Goal: Task Accomplishment & Management: Complete application form

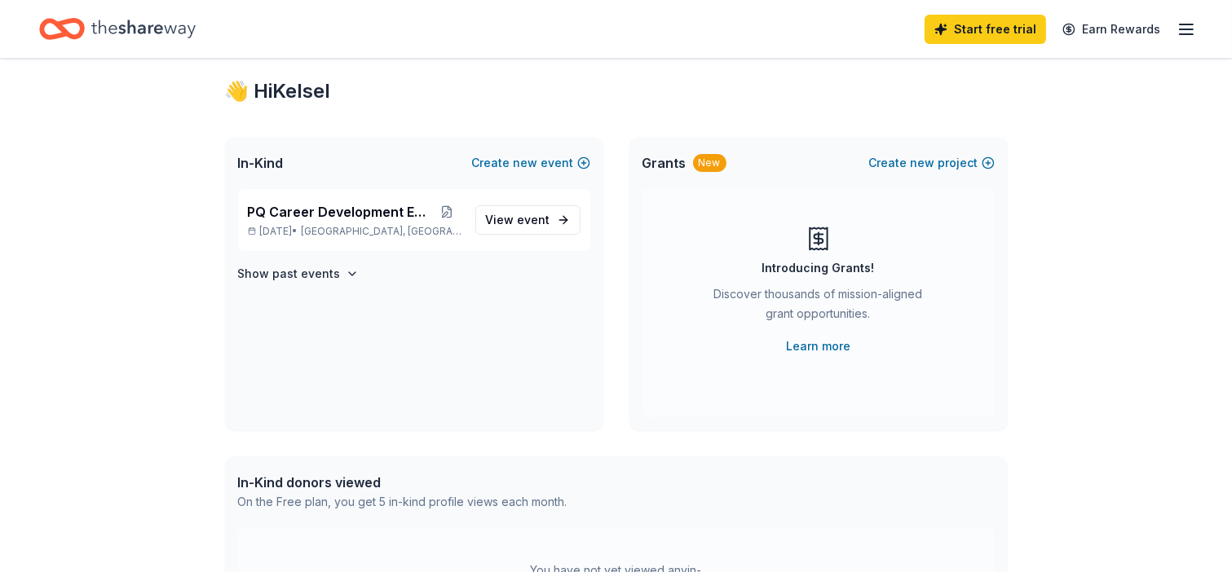
scroll to position [20, 0]
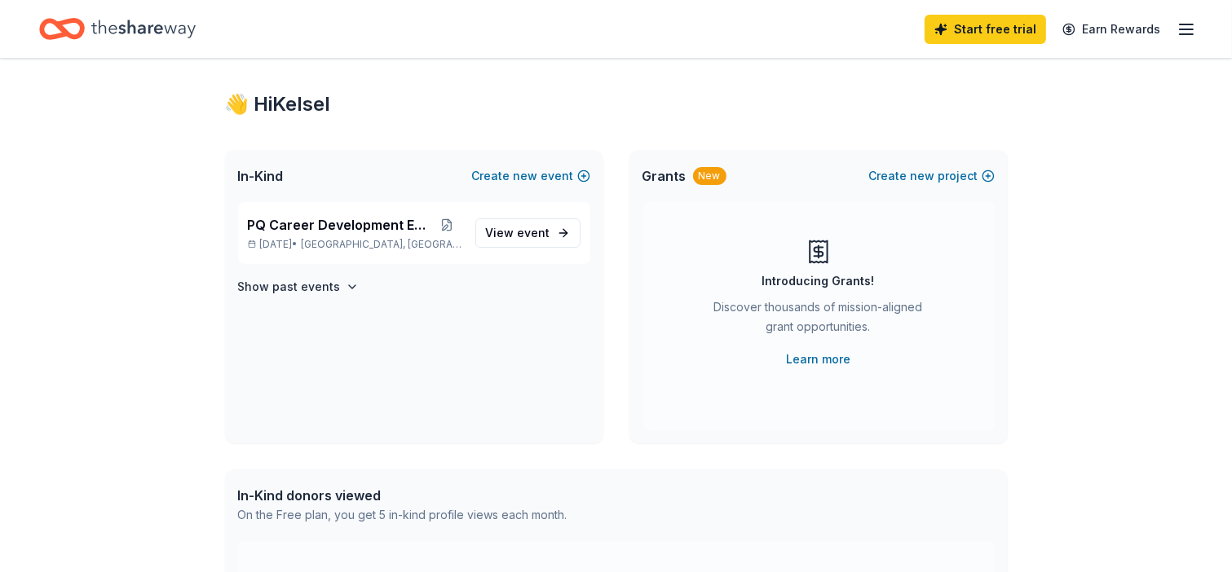
click at [1187, 29] on line "button" at bounding box center [1186, 29] width 13 height 0
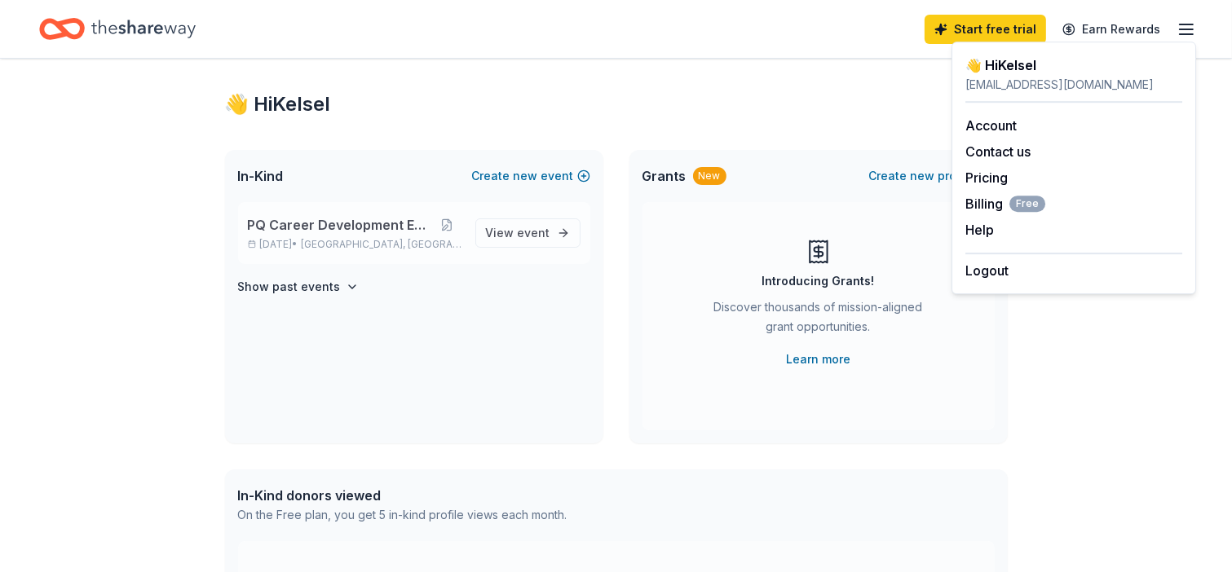
click at [323, 223] on span "PQ Career Development Events" at bounding box center [340, 225] width 185 height 20
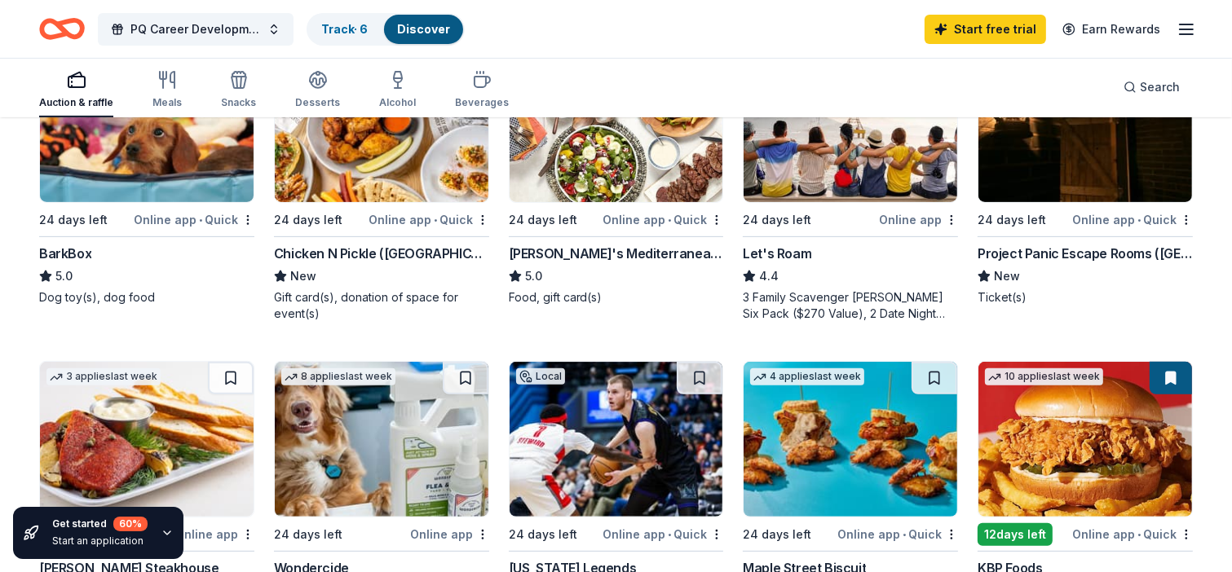
scroll to position [549, 0]
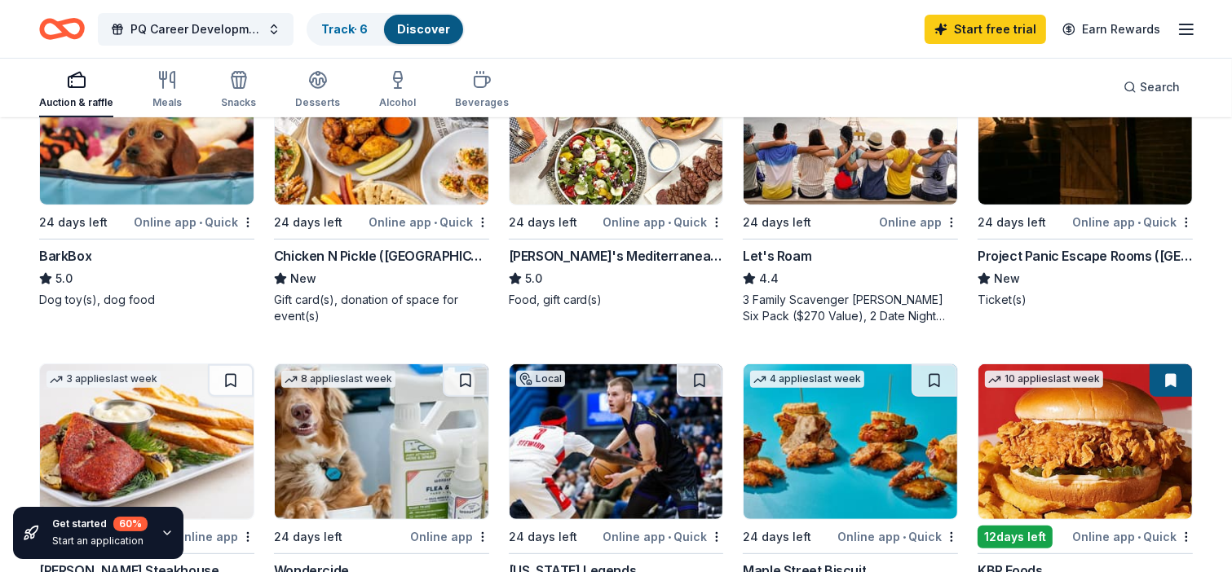
click at [1087, 221] on div "Online app • Quick" at bounding box center [1132, 222] width 121 height 20
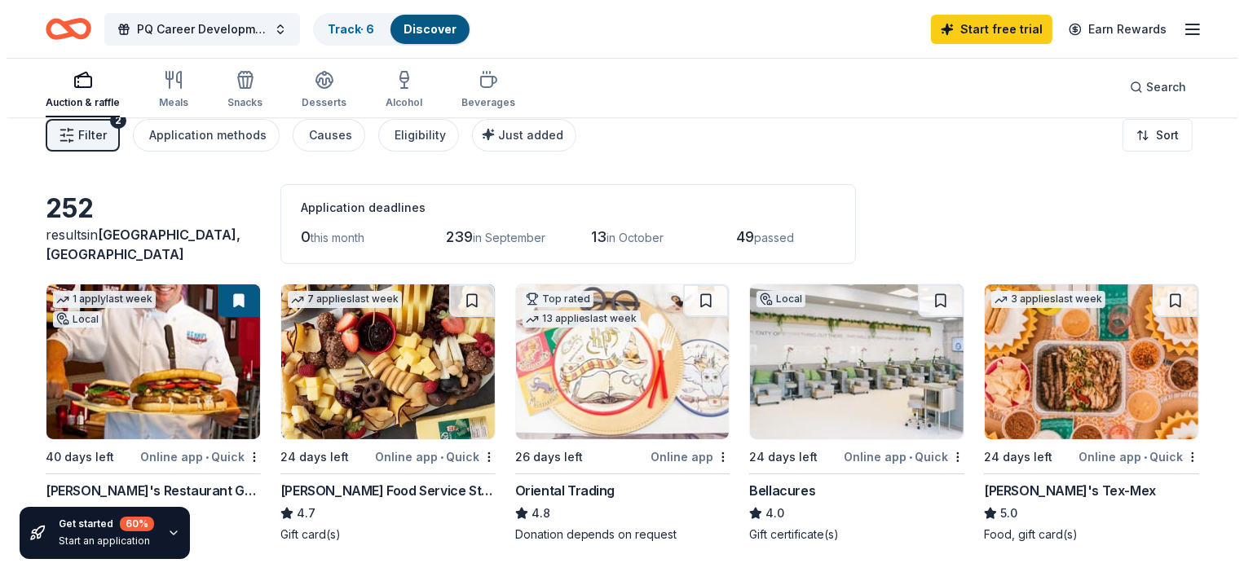
scroll to position [0, 0]
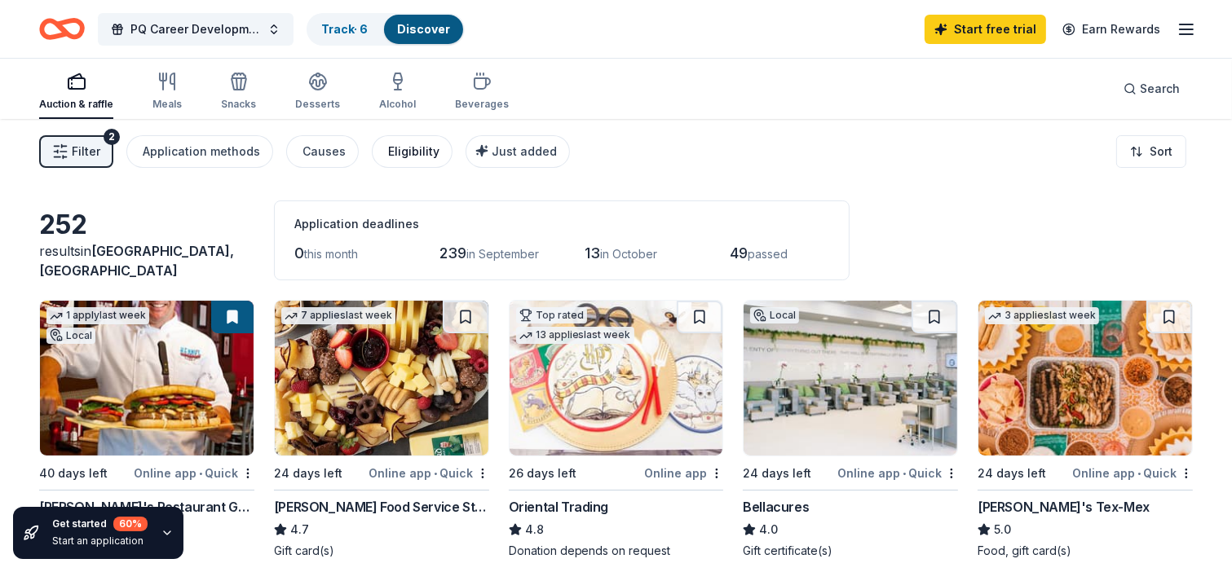
click at [401, 152] on div "Eligibility" at bounding box center [413, 152] width 51 height 20
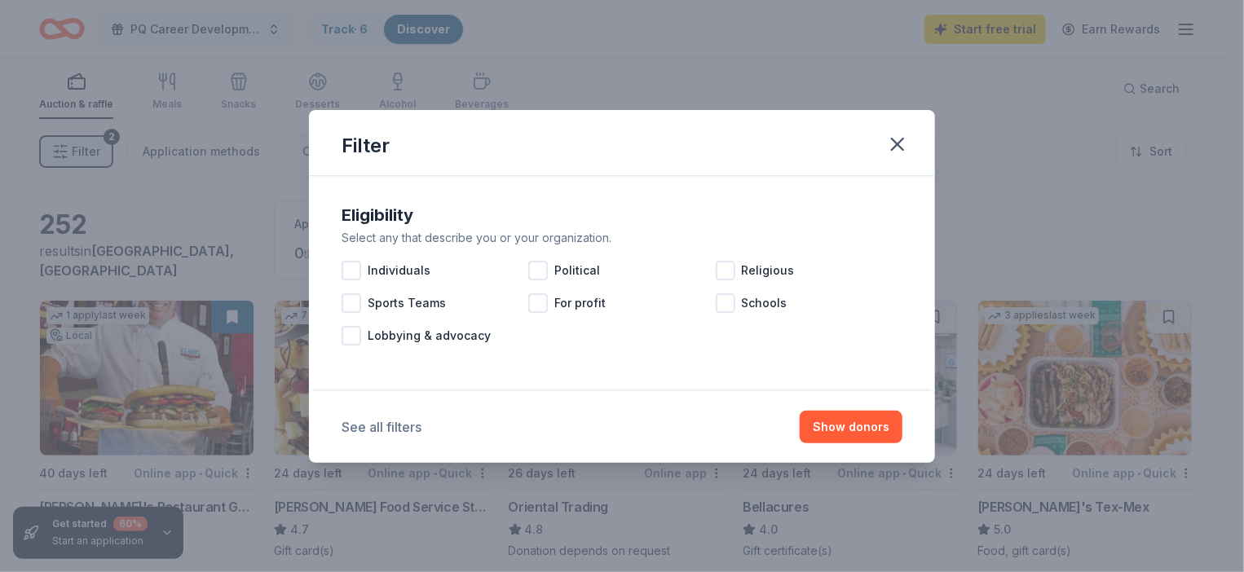
click at [389, 426] on button "See all filters" at bounding box center [382, 427] width 80 height 20
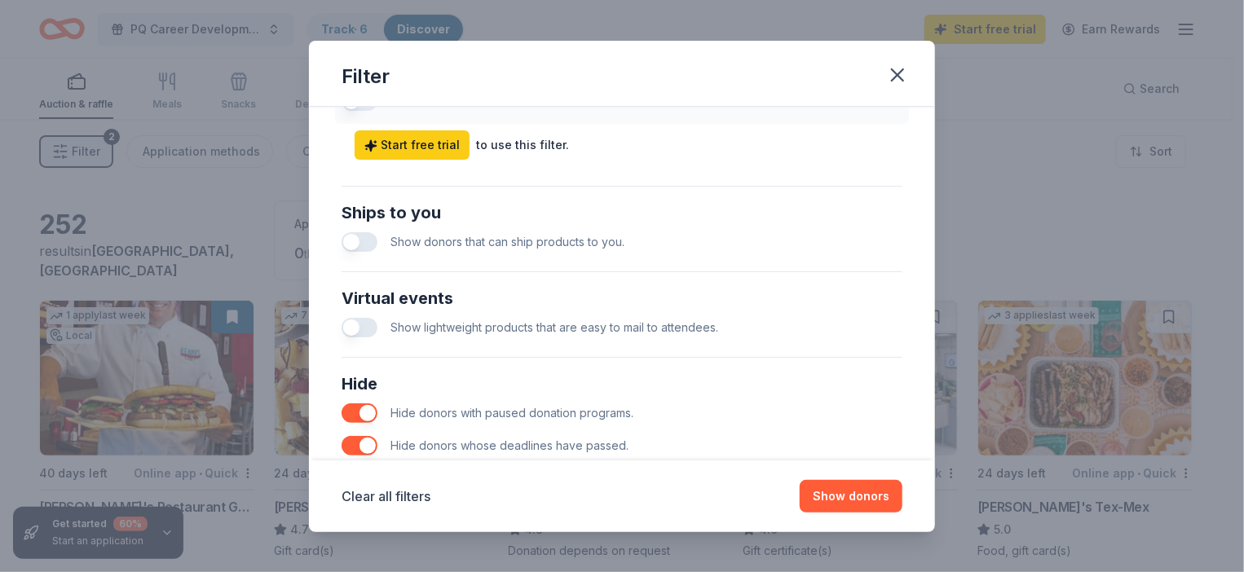
scroll to position [700, 0]
click at [357, 331] on button "button" at bounding box center [360, 330] width 36 height 20
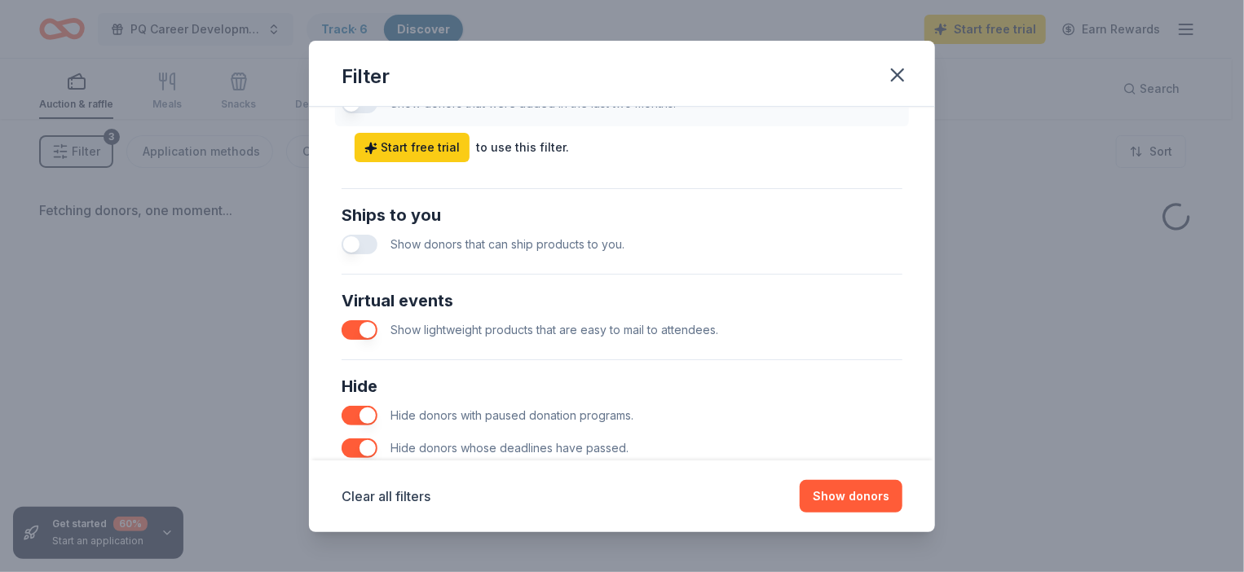
click at [358, 323] on button "button" at bounding box center [360, 330] width 36 height 20
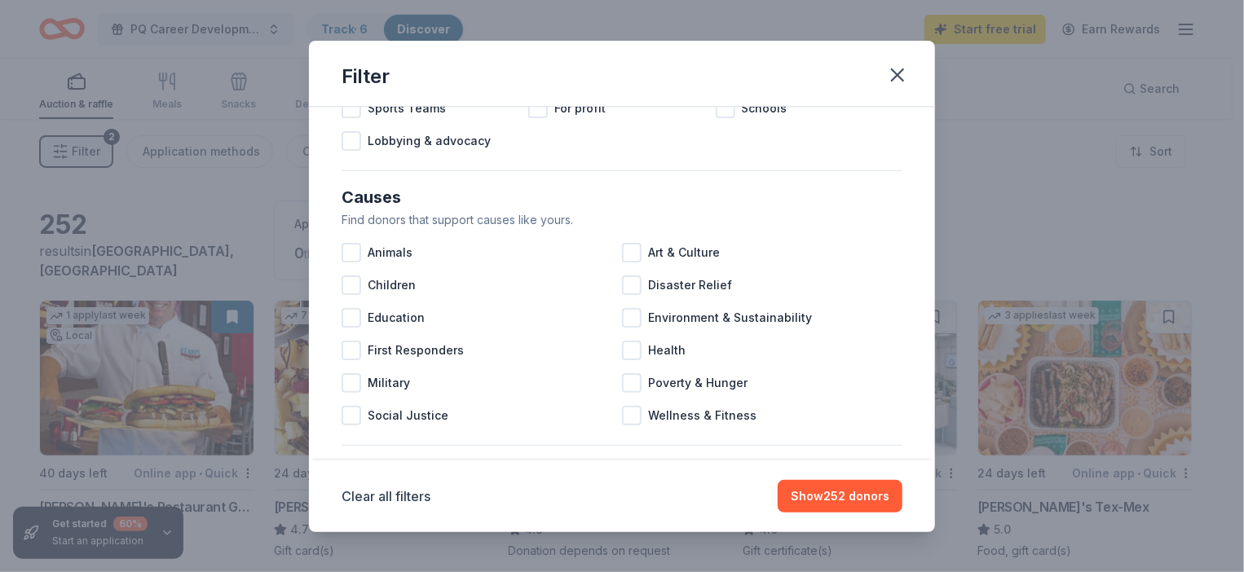
scroll to position [152, 0]
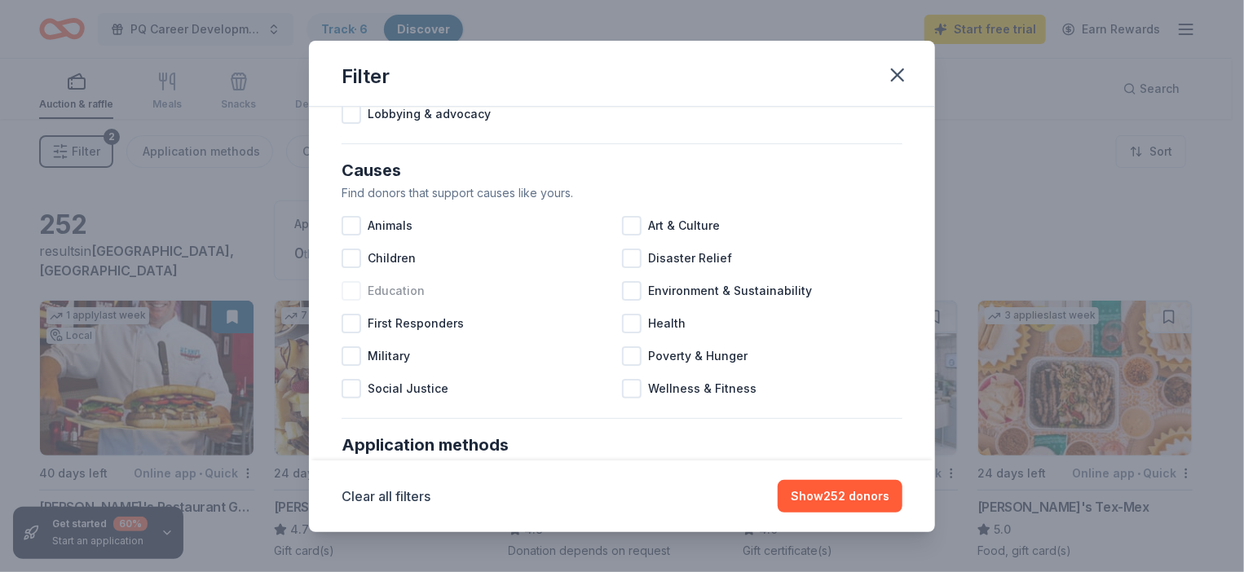
click at [355, 288] on div at bounding box center [352, 291] width 20 height 20
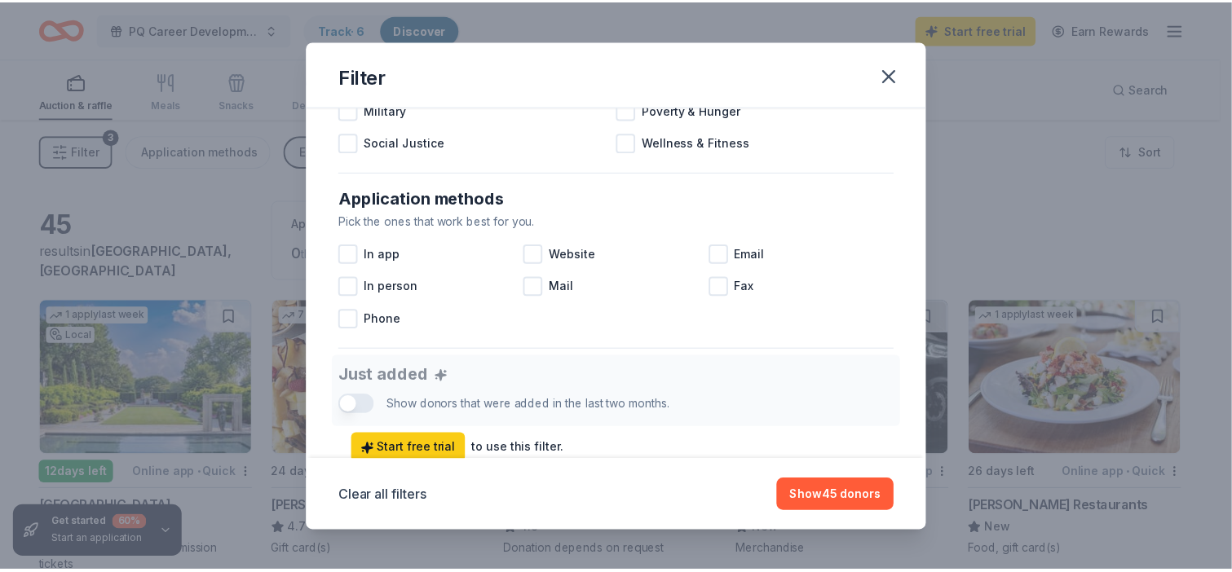
scroll to position [428, 0]
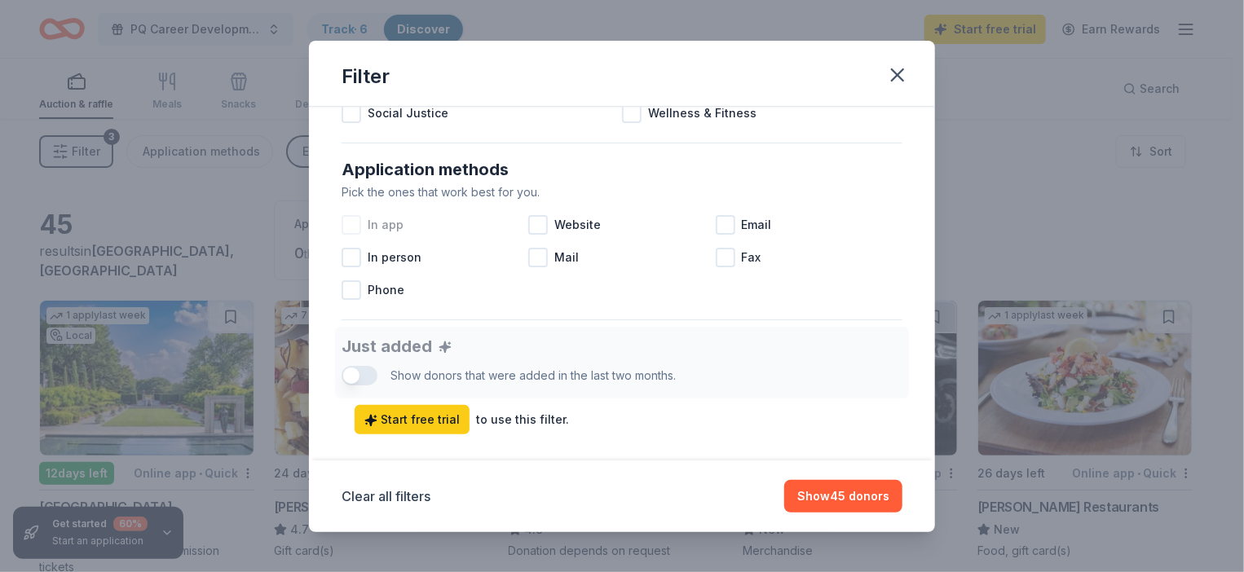
click at [352, 218] on div at bounding box center [352, 225] width 20 height 20
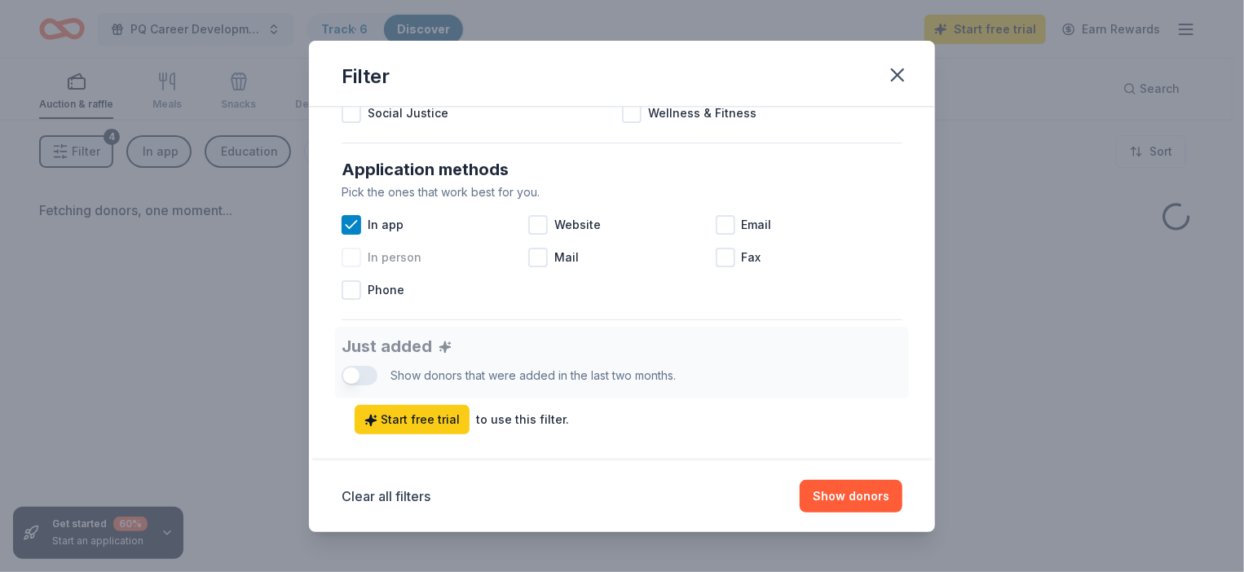
click at [358, 251] on div at bounding box center [352, 258] width 20 height 20
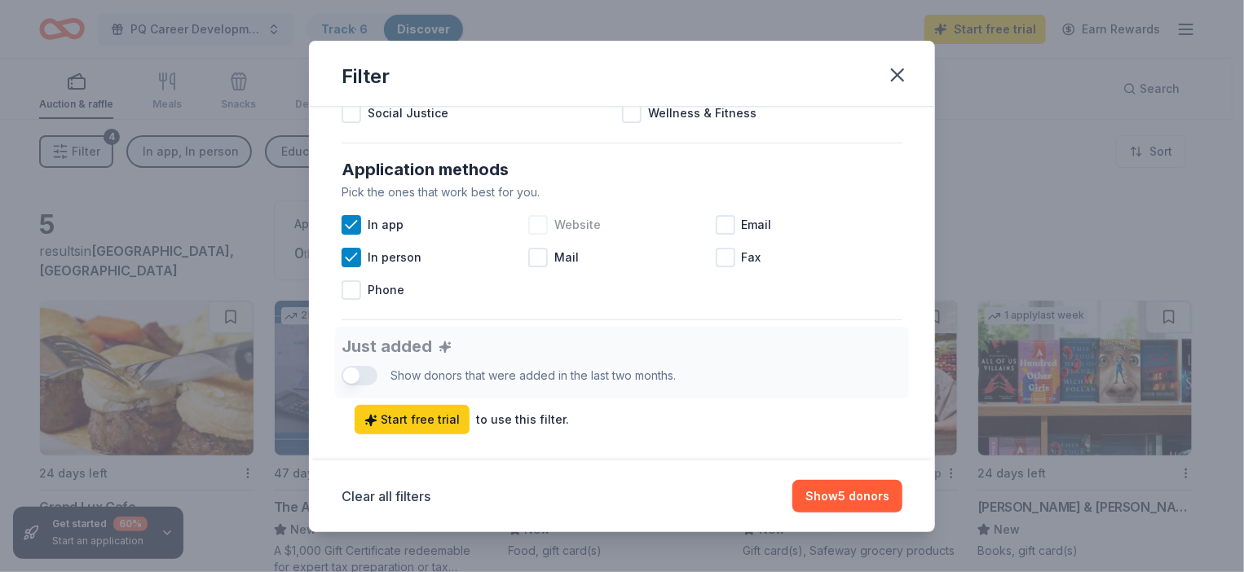
click at [532, 221] on div at bounding box center [538, 225] width 20 height 20
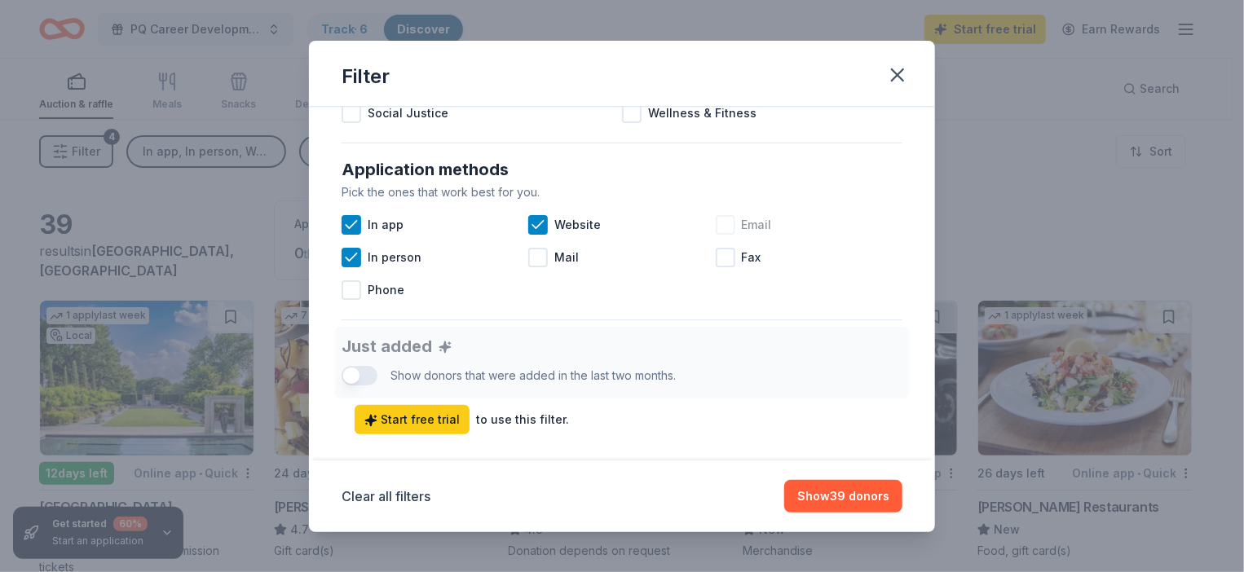
click at [717, 221] on div at bounding box center [726, 225] width 20 height 20
click at [352, 291] on div at bounding box center [352, 290] width 20 height 20
click at [352, 291] on icon at bounding box center [351, 290] width 16 height 16
click at [873, 495] on button "Show 45 donors" at bounding box center [843, 496] width 118 height 33
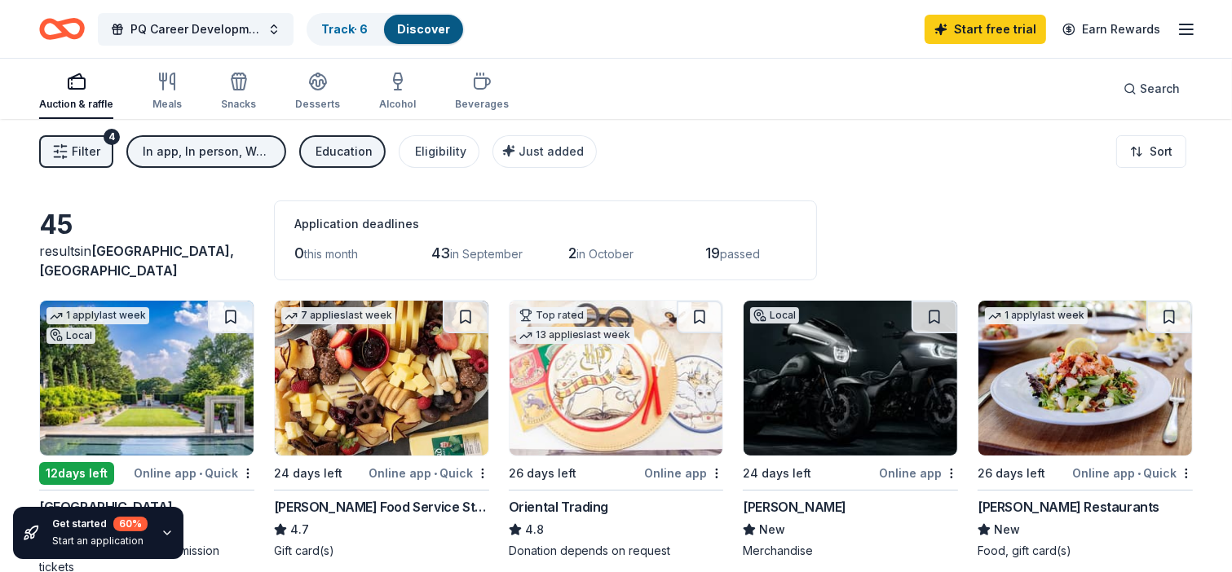
click at [78, 150] on span "Filter" at bounding box center [86, 152] width 29 height 20
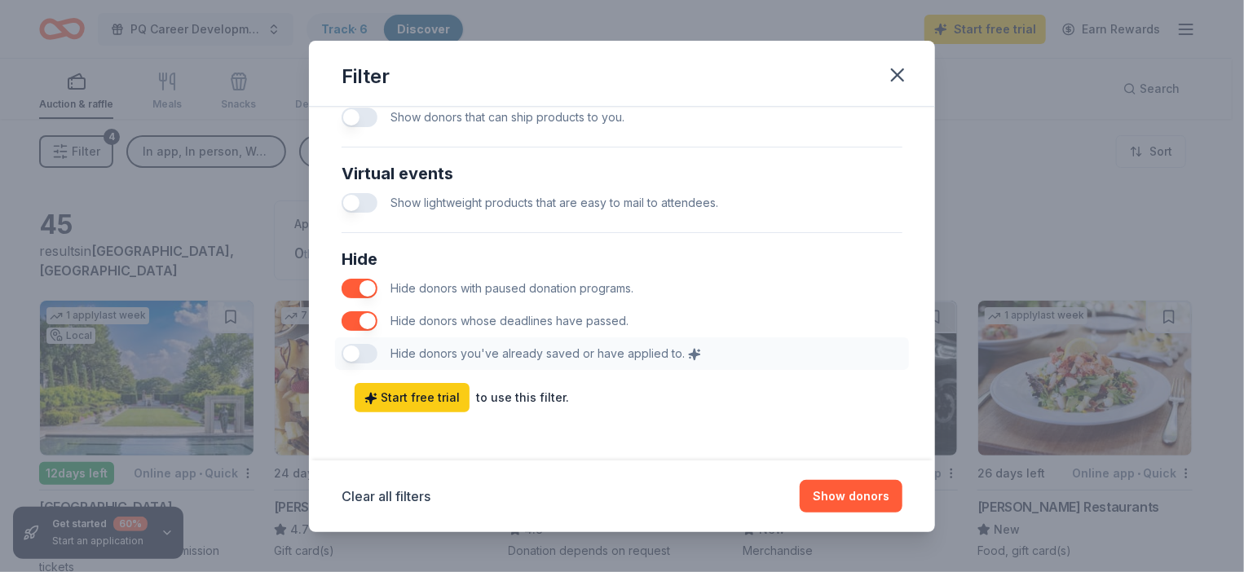
scroll to position [830, 0]
drag, startPoint x: 909, startPoint y: 409, endPoint x: 906, endPoint y: 393, distance: 16.6
click at [906, 393] on div "Causes Find donors that support causes like yours. Animals Art & Culture Childr…" at bounding box center [622, 284] width 626 height 354
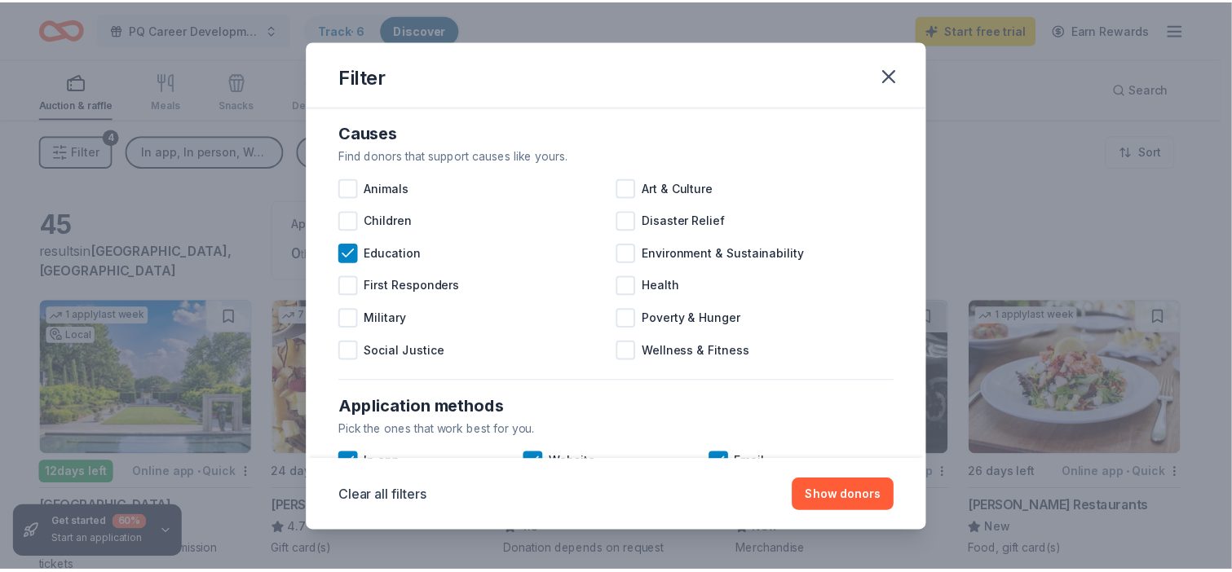
scroll to position [0, 0]
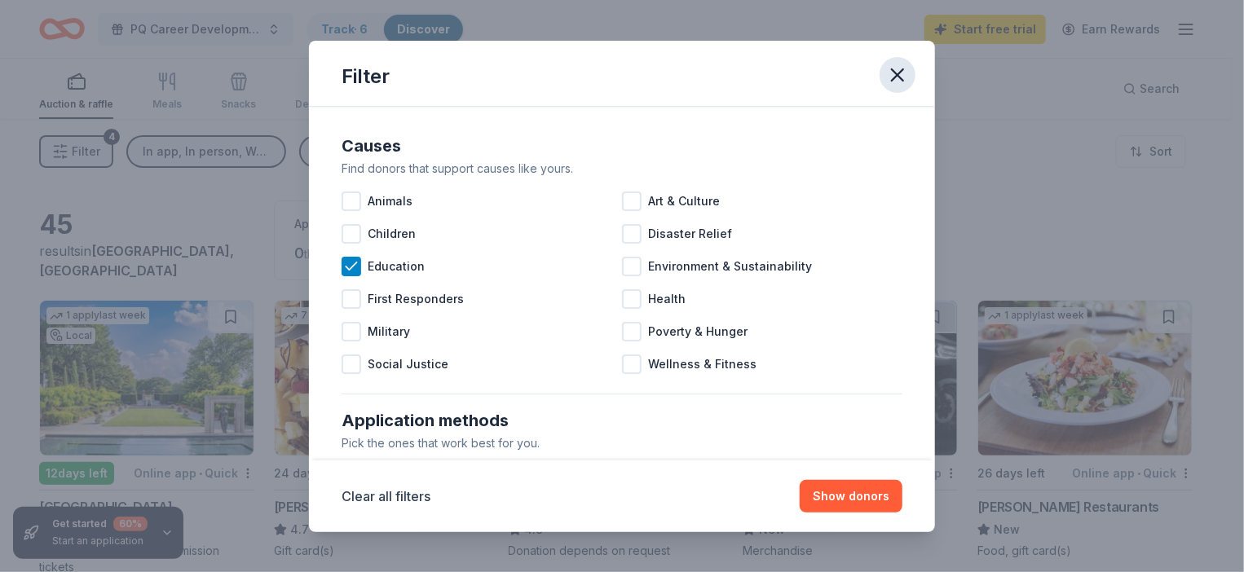
click at [906, 73] on icon "button" at bounding box center [897, 75] width 23 height 23
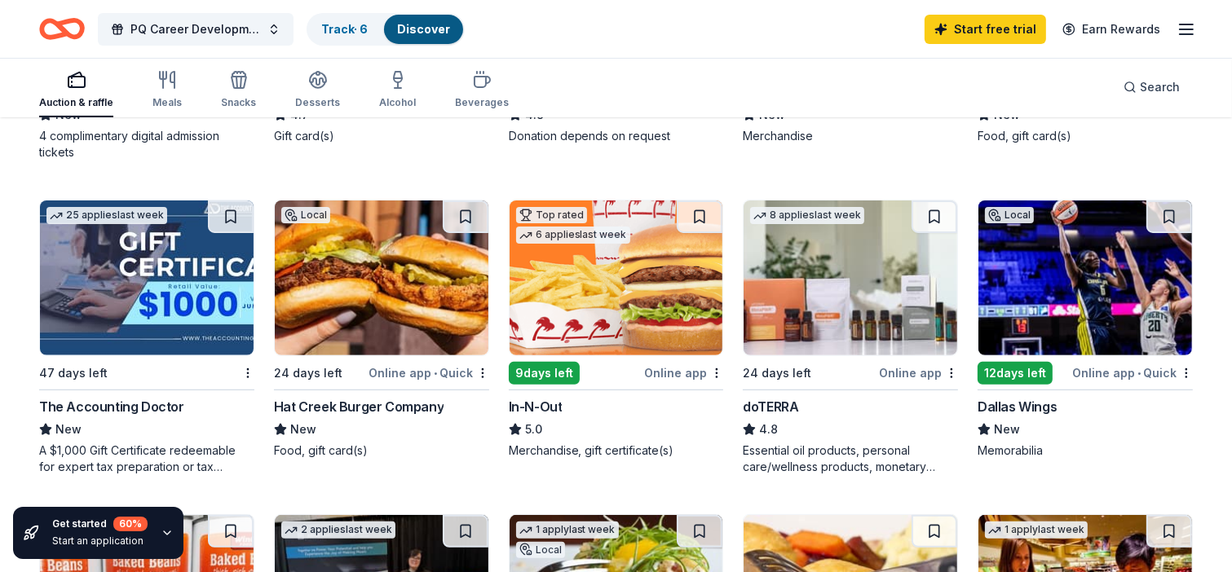
scroll to position [413, 0]
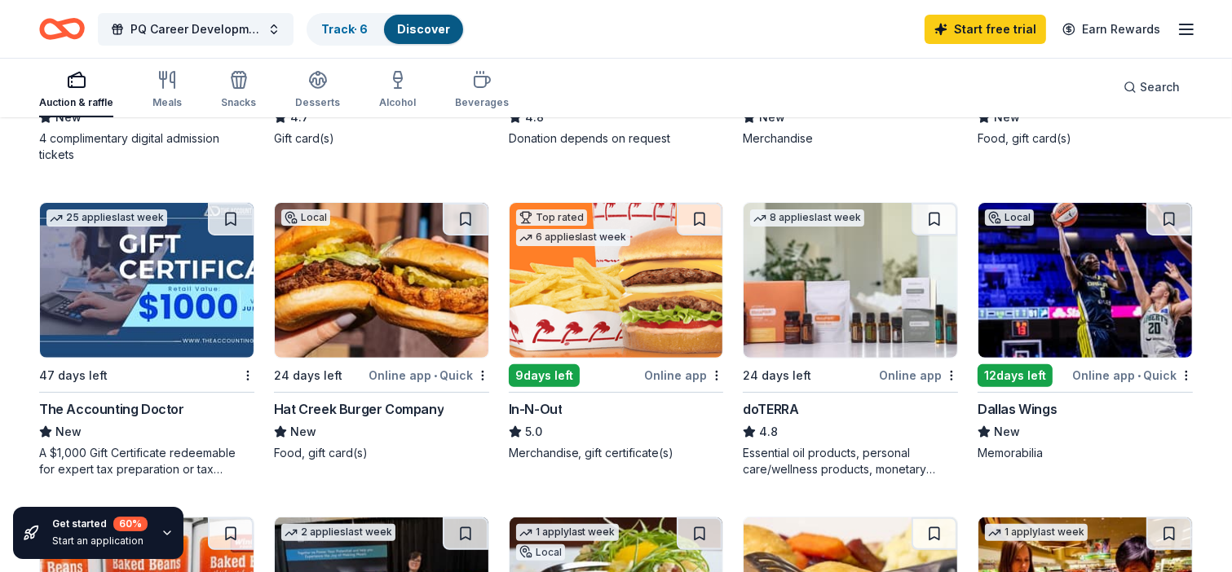
click at [1030, 376] on div "12 days left" at bounding box center [1014, 375] width 75 height 23
click at [633, 301] on img at bounding box center [617, 280] width 214 height 155
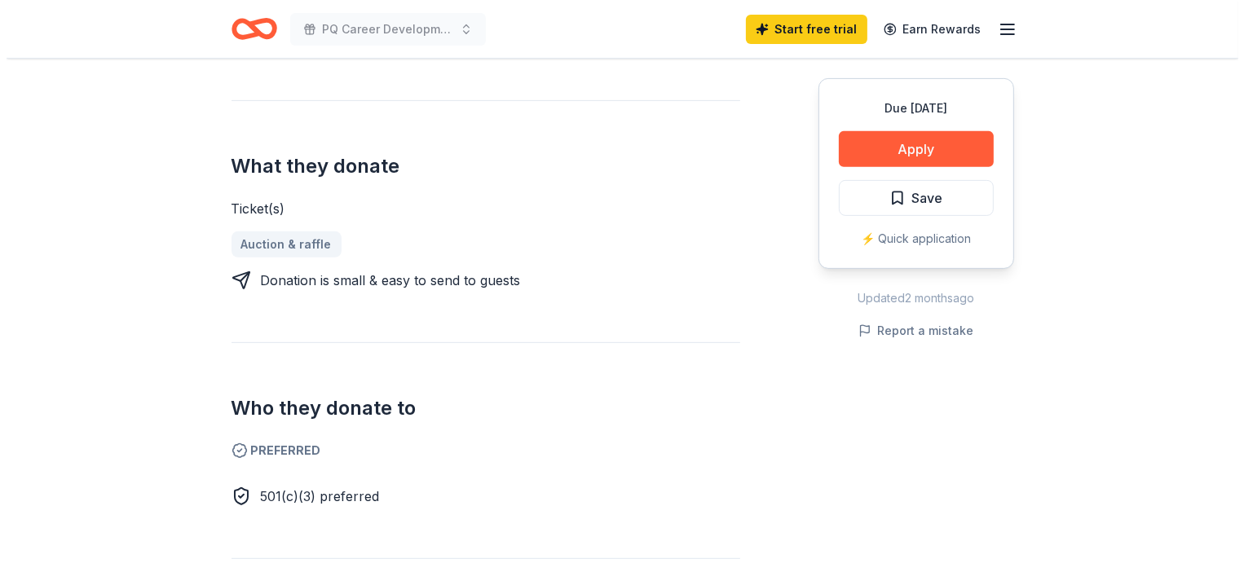
scroll to position [665, 0]
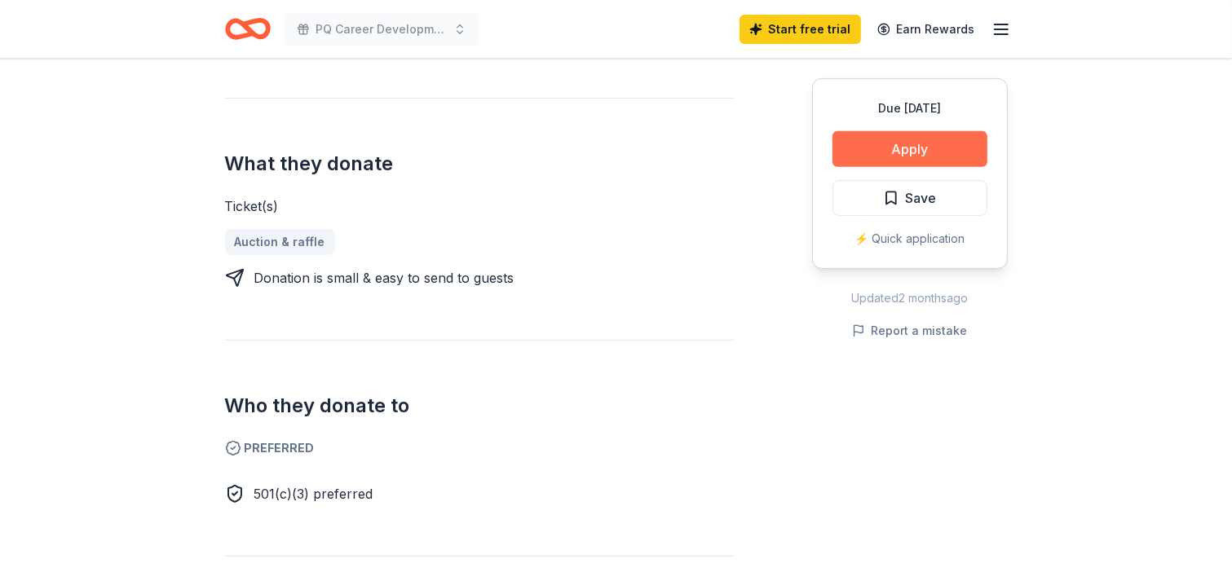
click at [923, 144] on button "Apply" at bounding box center [909, 149] width 155 height 36
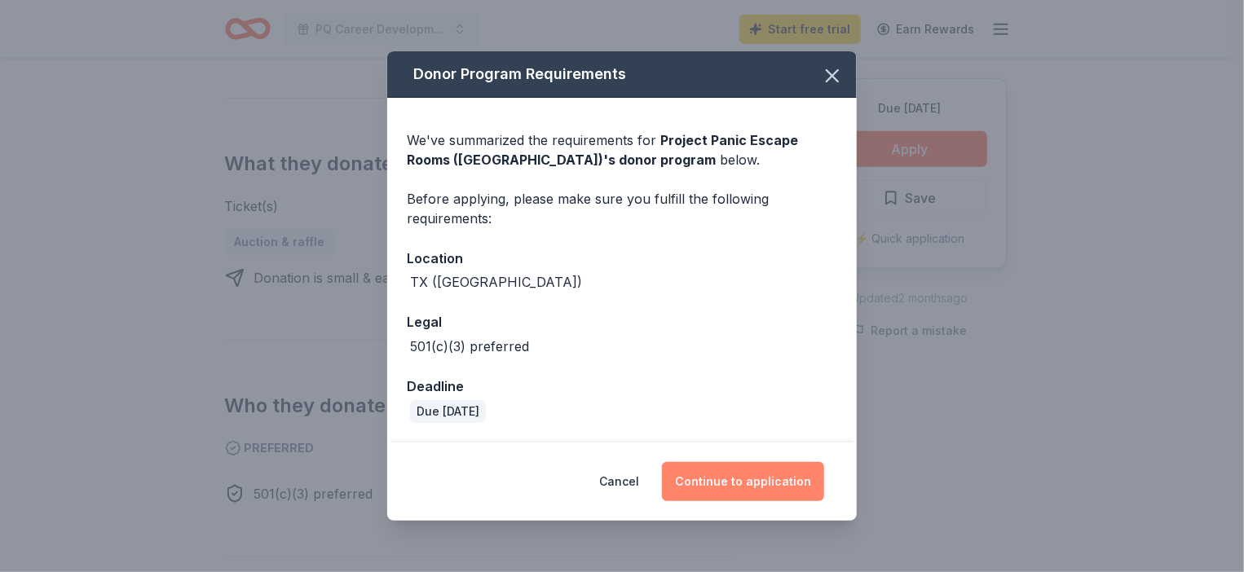
click at [773, 480] on button "Continue to application" at bounding box center [743, 481] width 162 height 39
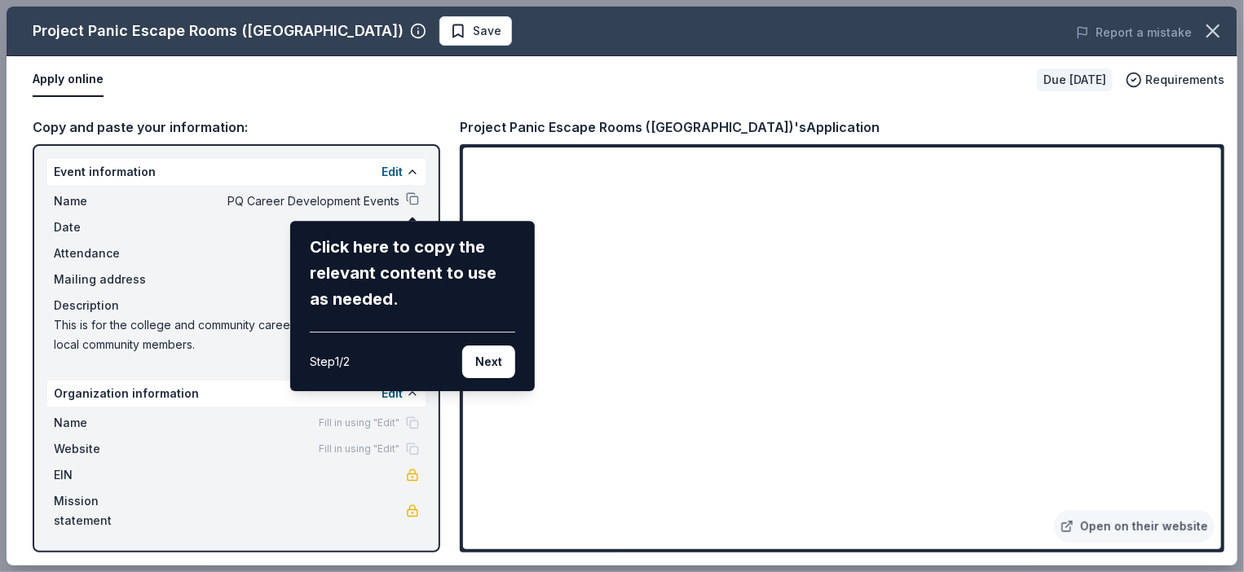
click at [580, 265] on div "Project Panic Escape Rooms (Dallas) Save Report a mistake Apply online Due in 2…" at bounding box center [622, 286] width 1231 height 559
click at [499, 358] on button "Next" at bounding box center [488, 362] width 53 height 33
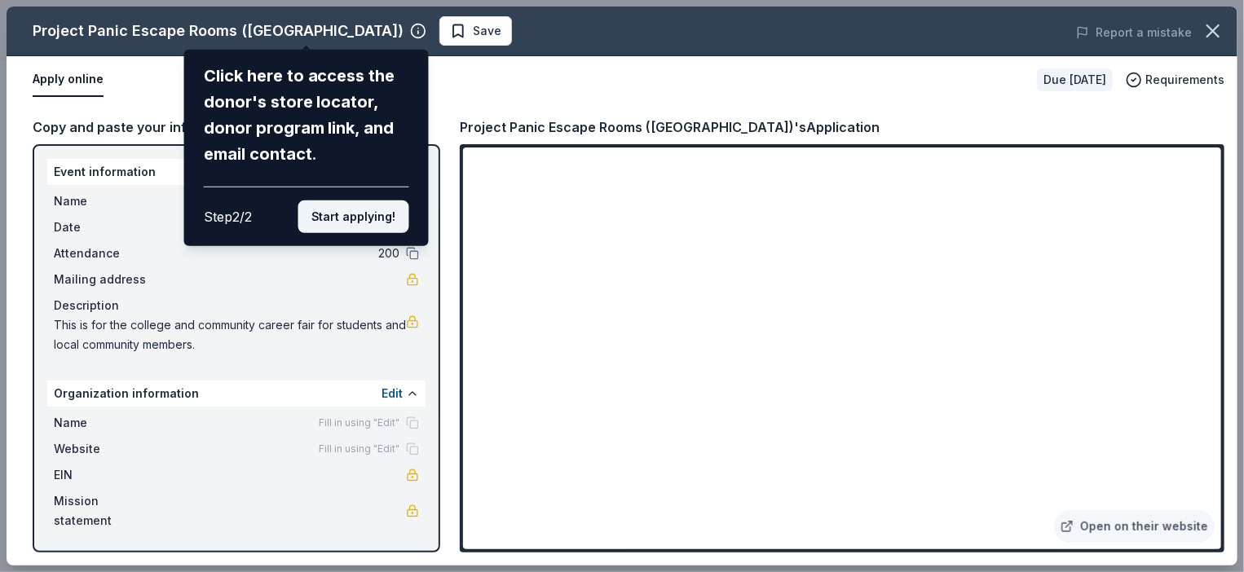
click at [375, 213] on button "Start applying!" at bounding box center [353, 217] width 111 height 33
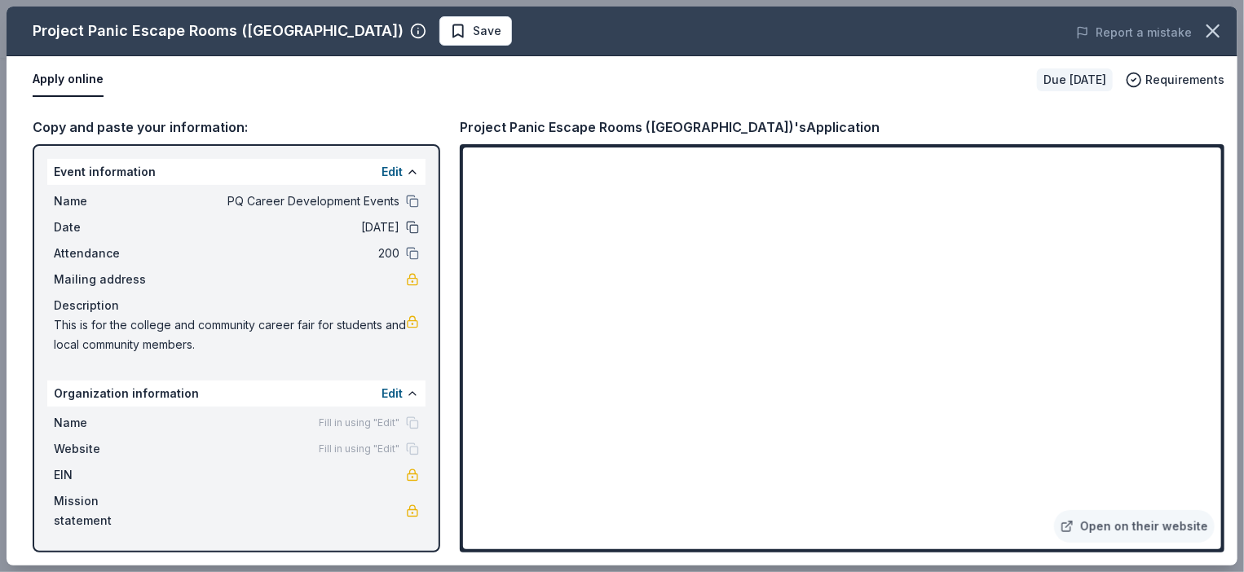
click at [413, 228] on button at bounding box center [412, 227] width 13 height 13
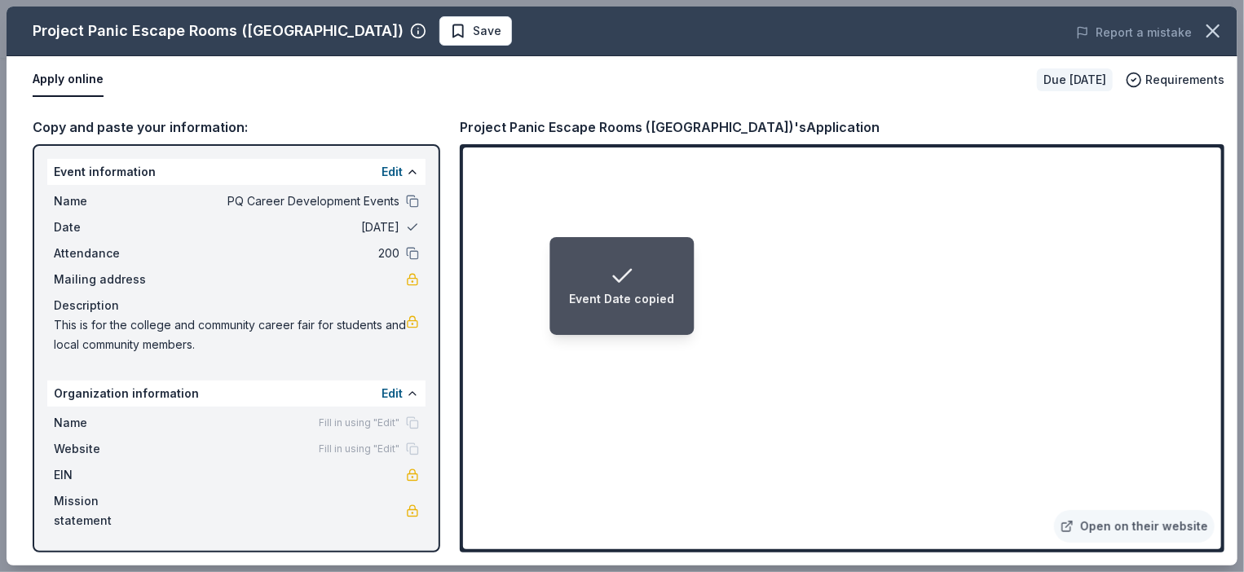
click at [410, 226] on button at bounding box center [412, 227] width 13 height 13
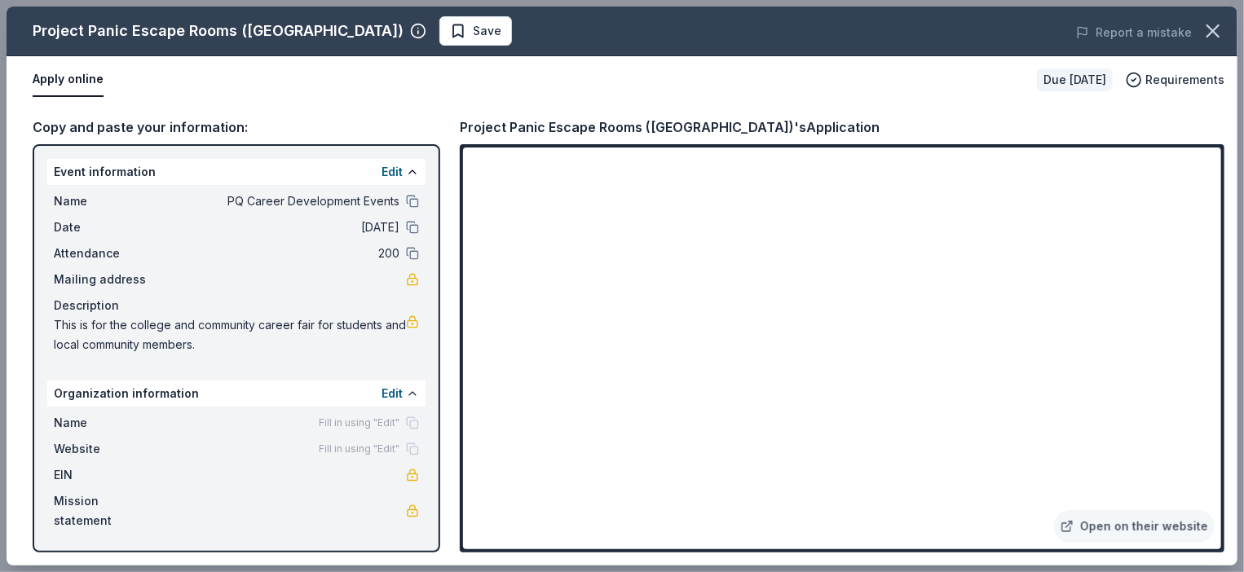
click at [374, 425] on span "Fill in using "Edit"" at bounding box center [359, 423] width 81 height 13
click at [403, 390] on div "Edit" at bounding box center [401, 394] width 38 height 20
click at [408, 392] on button at bounding box center [412, 393] width 13 height 13
click at [86, 424] on span "Name" at bounding box center [108, 423] width 109 height 20
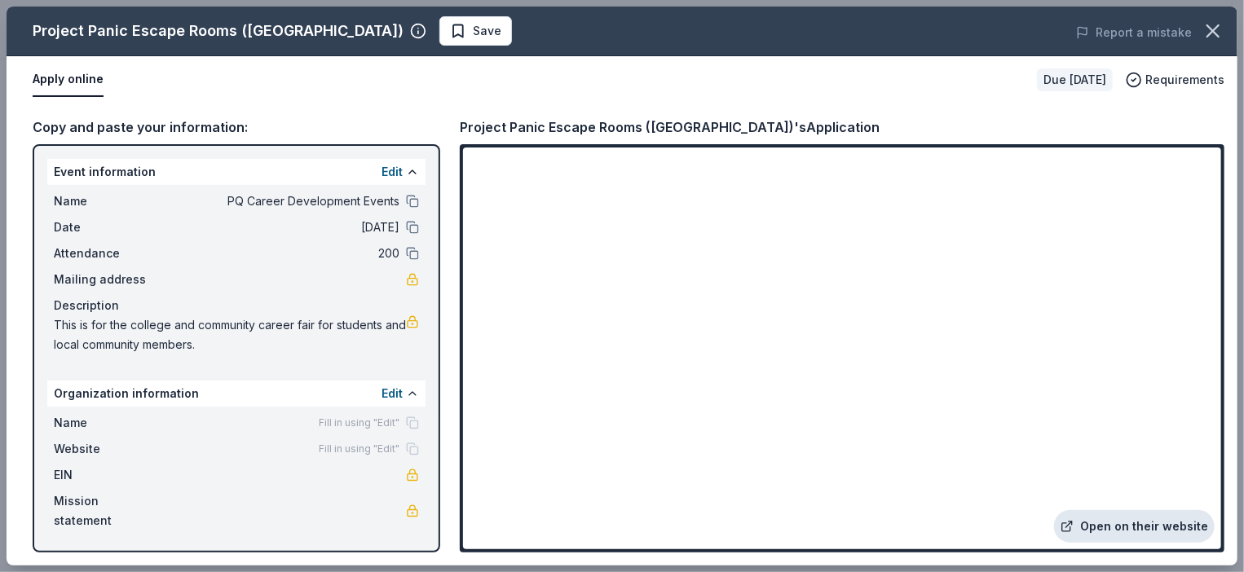
click at [1158, 524] on link "Open on their website" at bounding box center [1134, 526] width 161 height 33
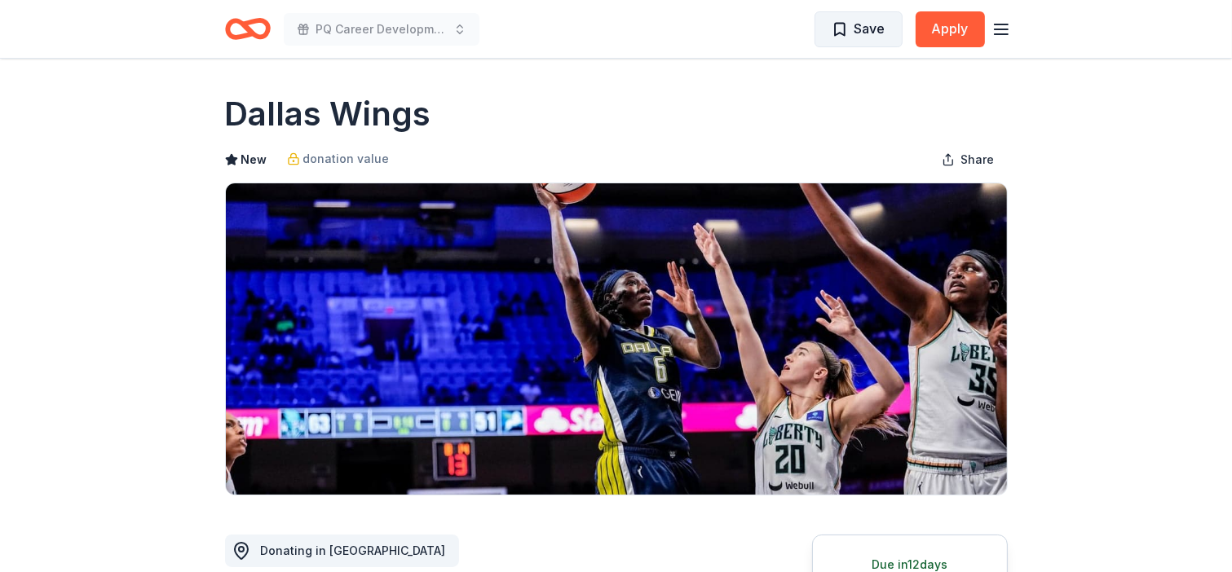
click at [845, 27] on span "Save" at bounding box center [859, 28] width 54 height 21
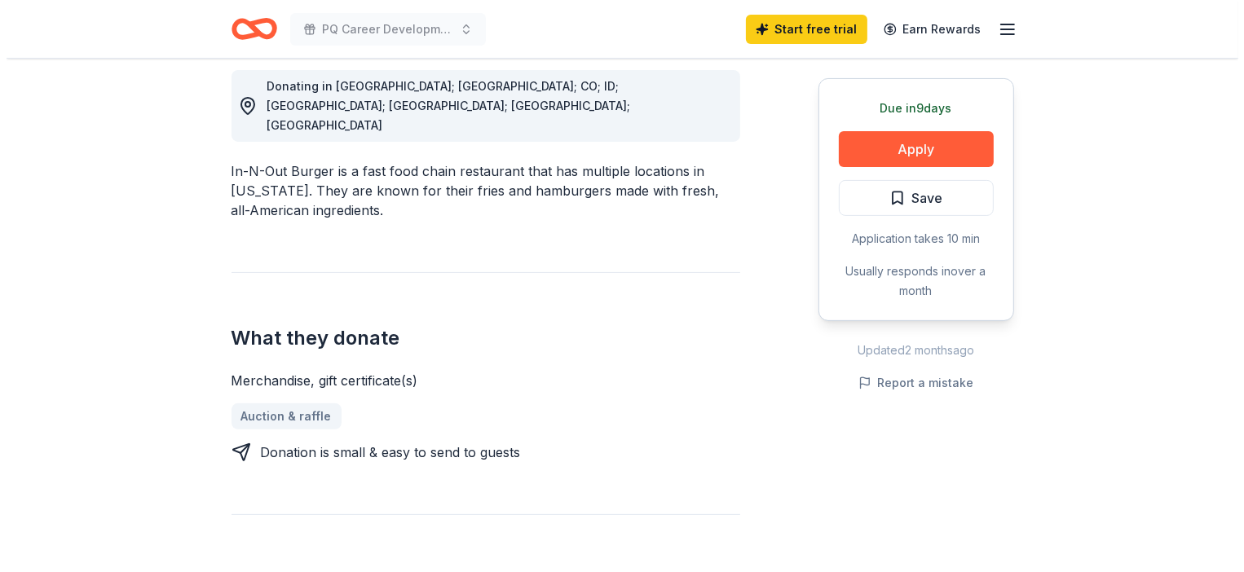
scroll to position [485, 0]
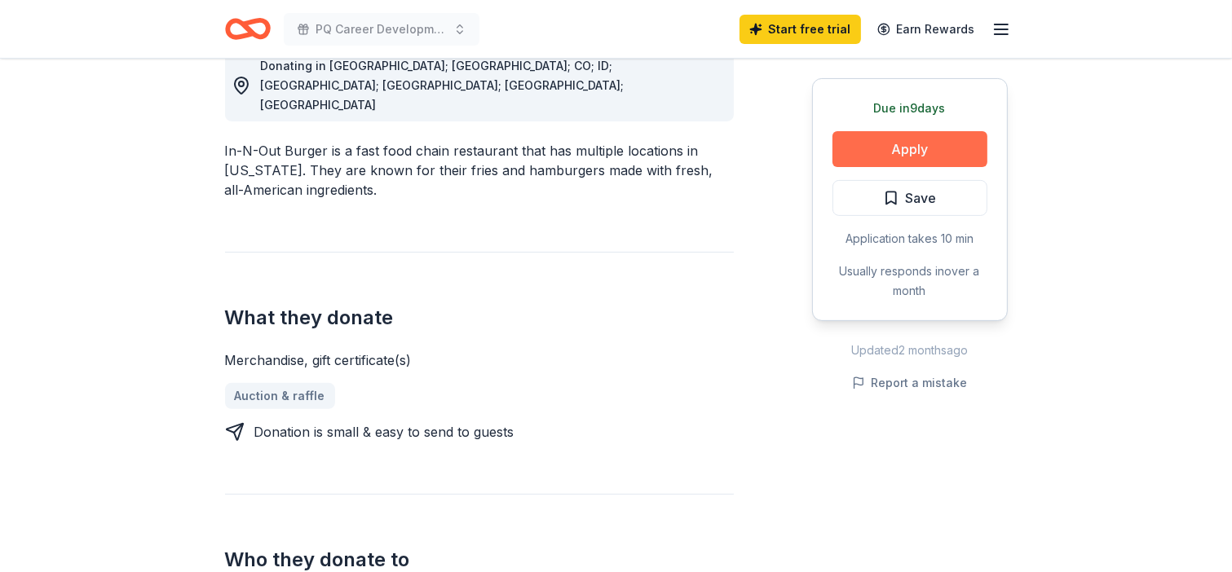
click at [920, 146] on button "Apply" at bounding box center [909, 149] width 155 height 36
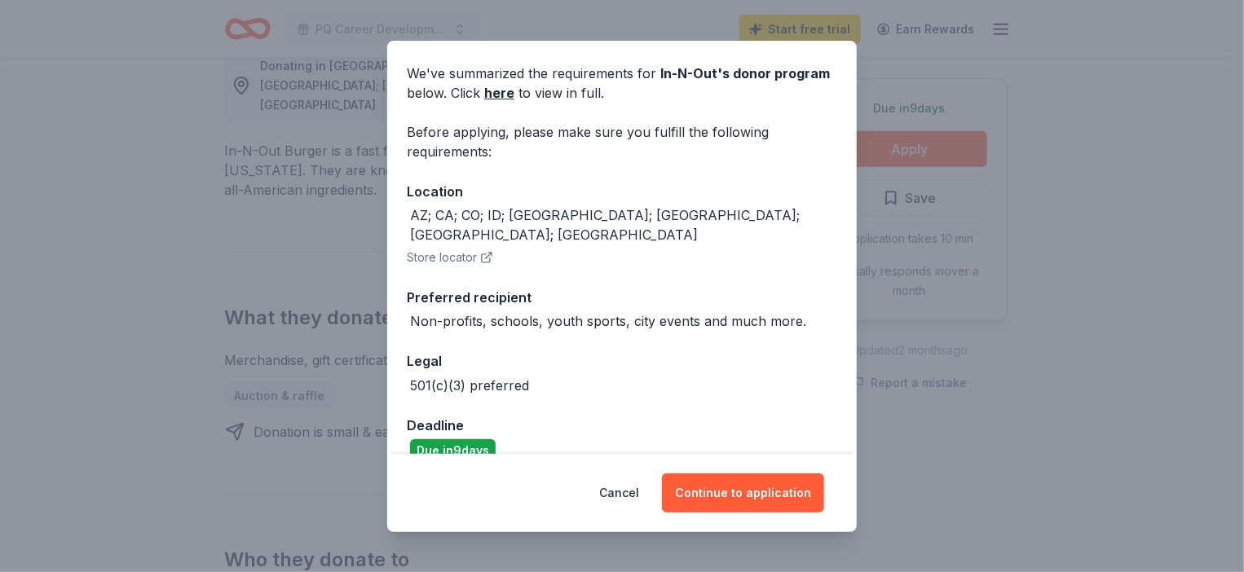
scroll to position [65, 0]
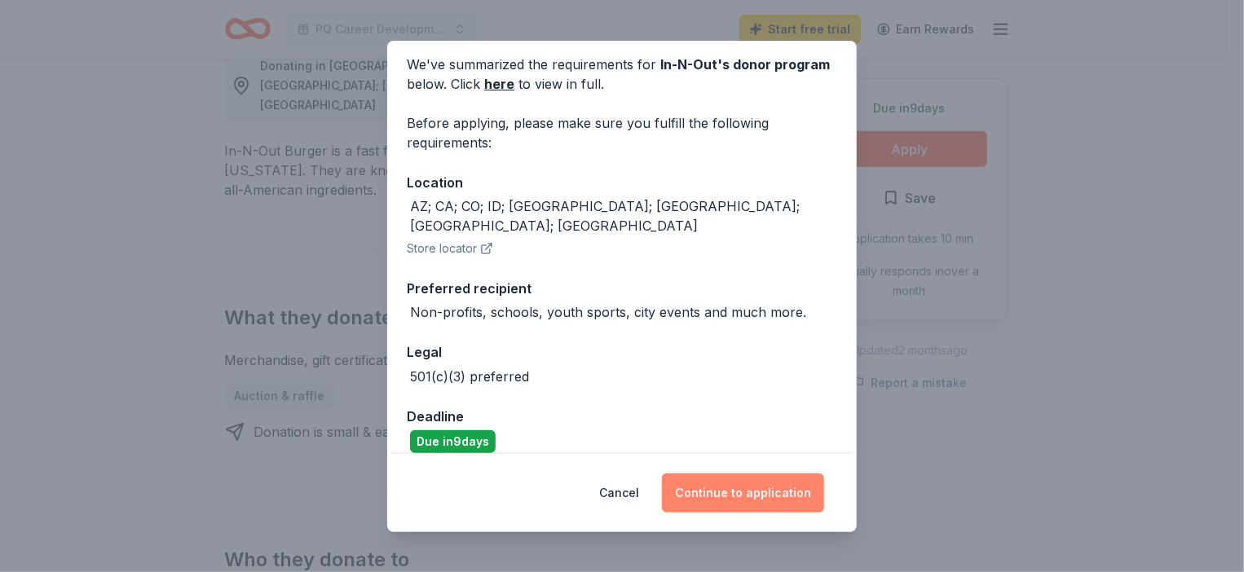
click at [755, 495] on button "Continue to application" at bounding box center [743, 493] width 162 height 39
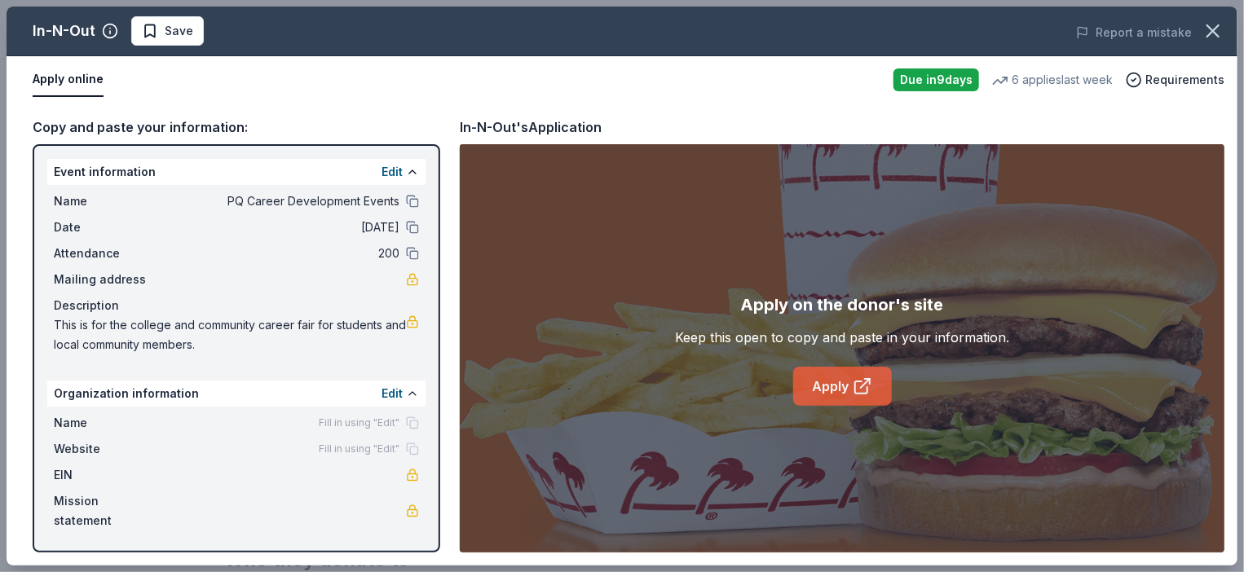
click at [833, 384] on link "Apply" at bounding box center [842, 386] width 99 height 39
